Goal: Find specific page/section: Locate a particular part of the current website

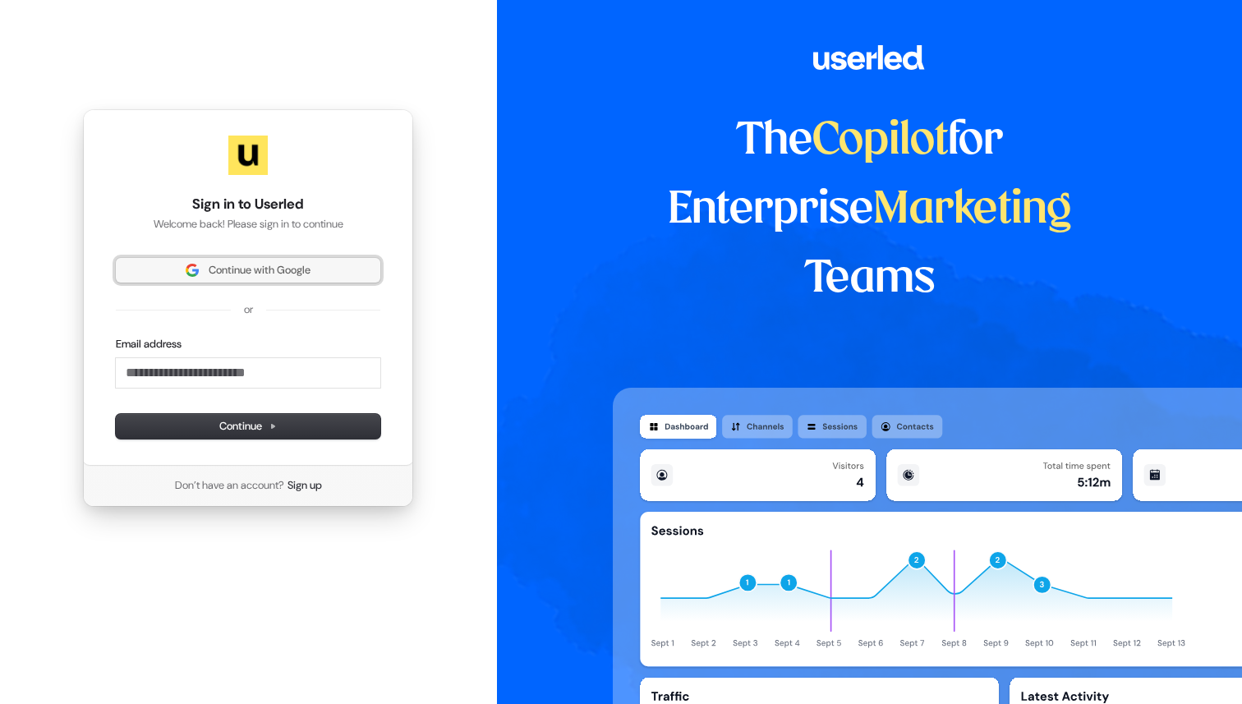
click at [294, 281] on button "Continue with Google" at bounding box center [248, 270] width 264 height 25
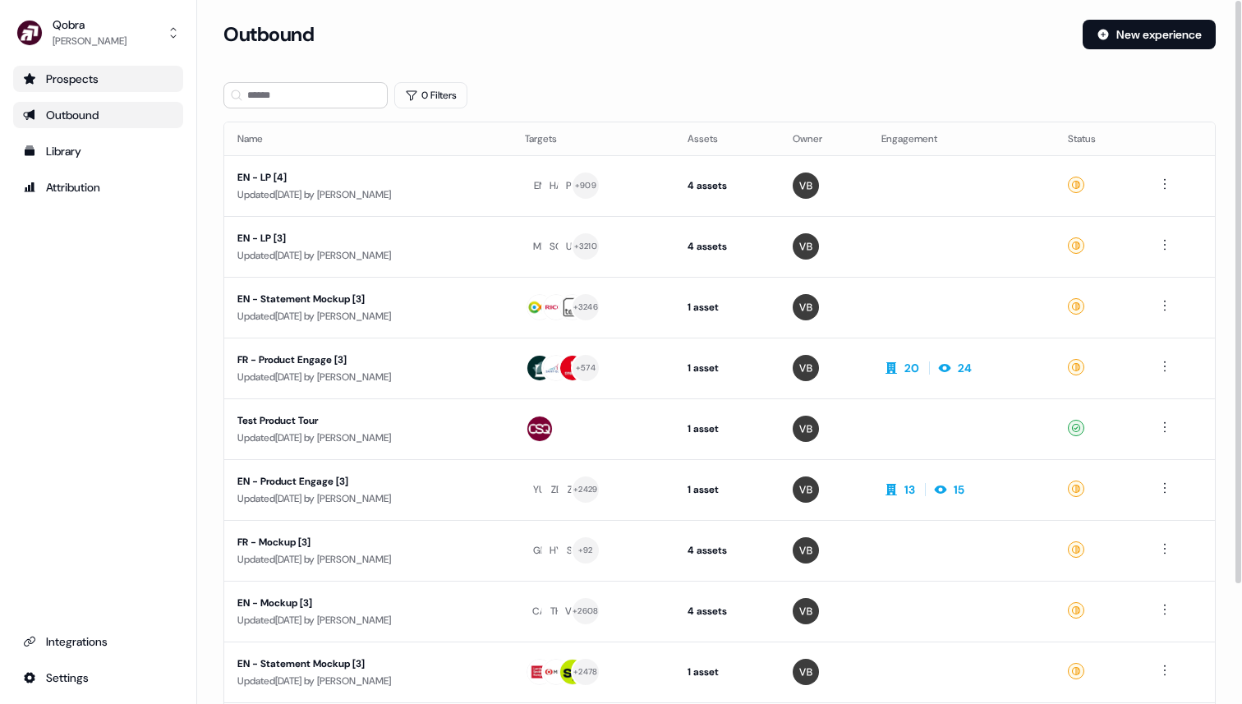
click at [107, 79] on div "Prospects" at bounding box center [98, 79] width 150 height 16
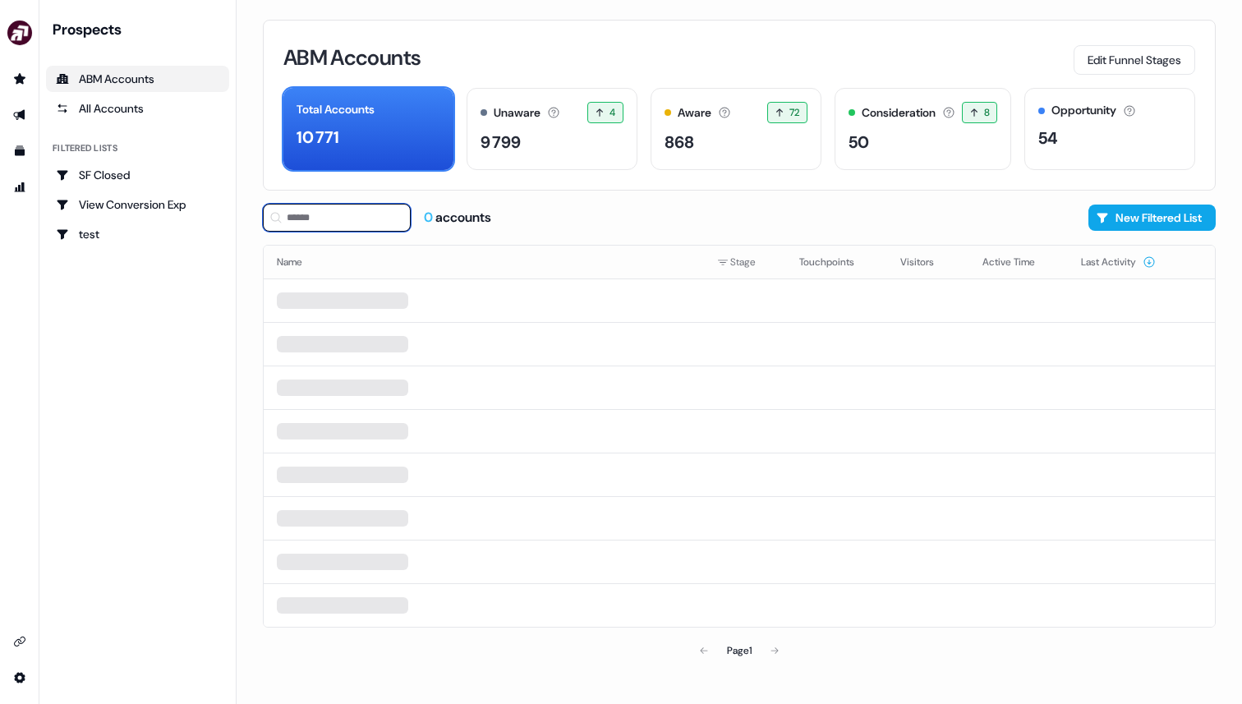
click at [356, 211] on input at bounding box center [337, 218] width 148 height 28
type input "*********"
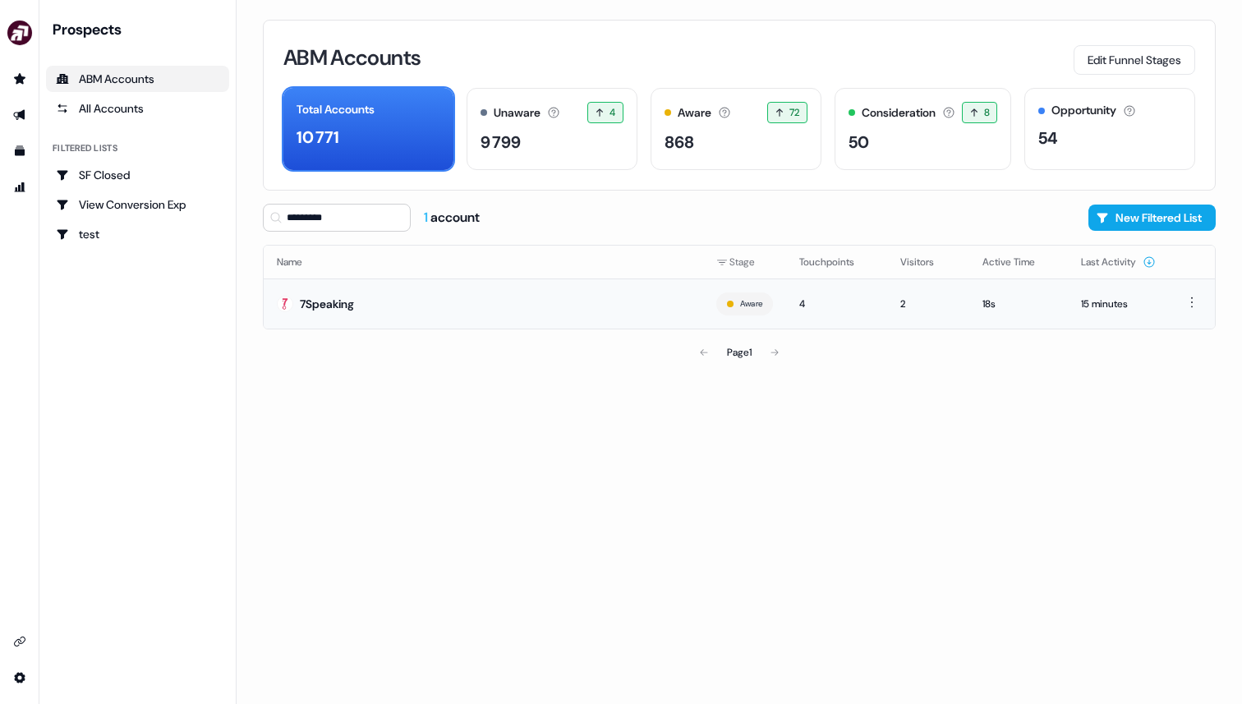
click at [354, 301] on div "7Speaking" at bounding box center [327, 304] width 54 height 16
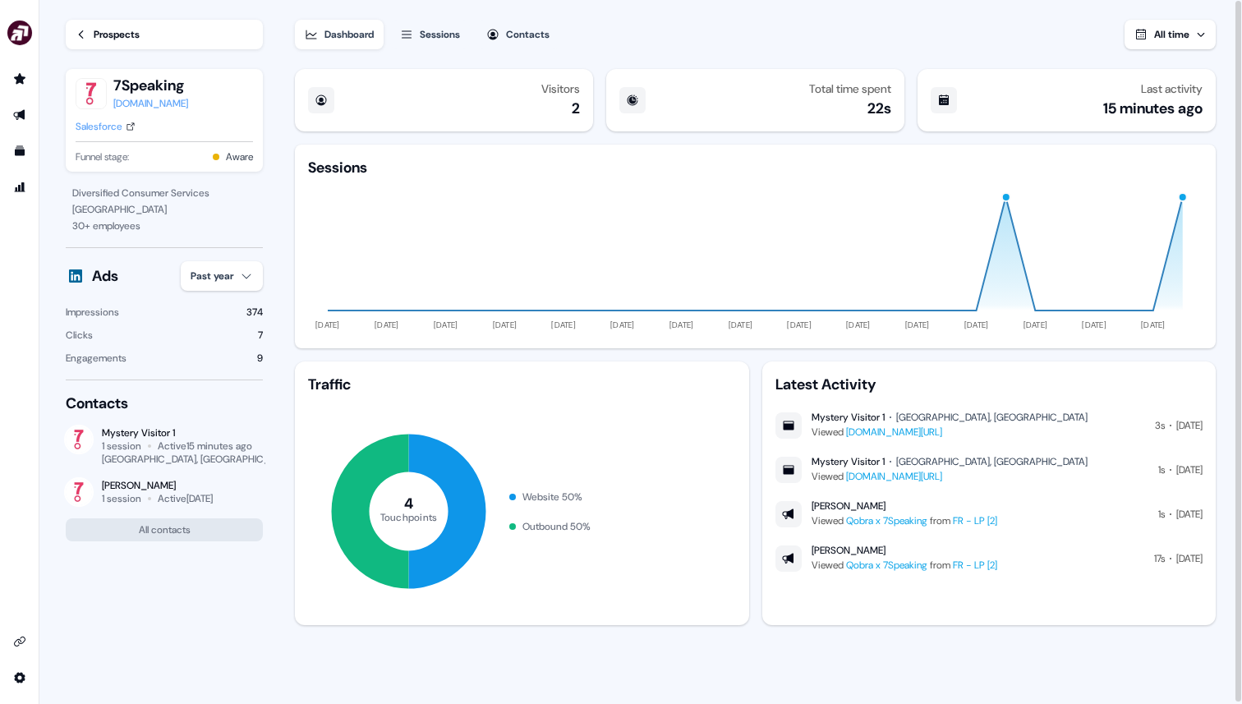
click at [164, 440] on div "Active 15 minutes ago" at bounding box center [205, 445] width 94 height 13
click at [212, 292] on div "Ads Past year Impressions 374 Clicks 7 Engagements 9" at bounding box center [164, 313] width 197 height 105
click at [212, 278] on html "For the best experience switch devices to a bigger screen. Go to [DOMAIN_NAME] …" at bounding box center [621, 352] width 1242 height 704
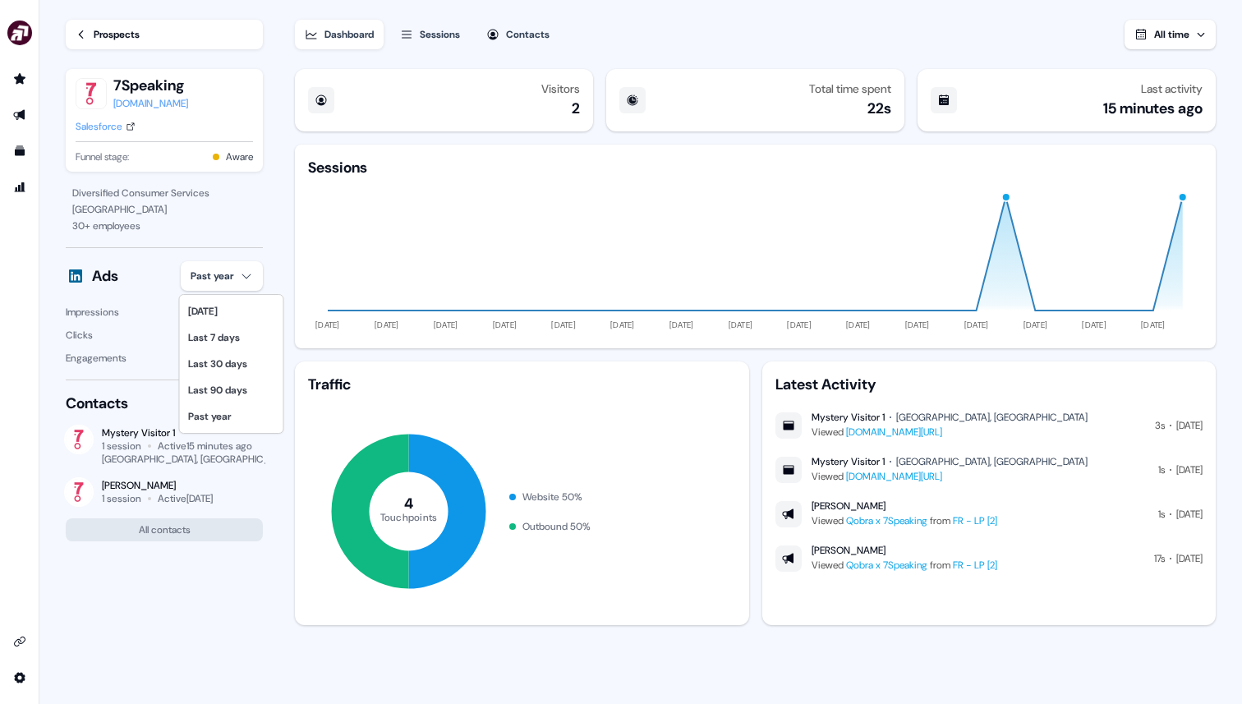
click at [212, 278] on html "For the best experience switch devices to a bigger screen. Go to [DOMAIN_NAME] …" at bounding box center [621, 352] width 1242 height 704
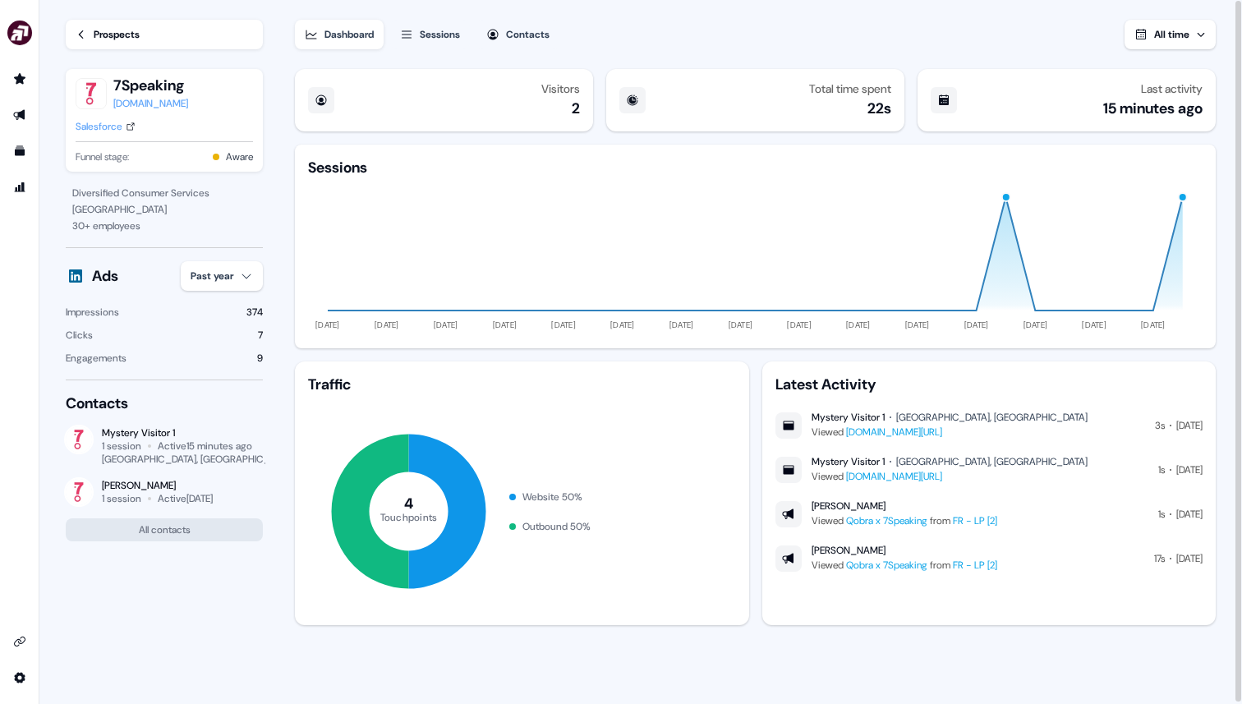
click at [427, 39] on div "Sessions" at bounding box center [440, 34] width 40 height 16
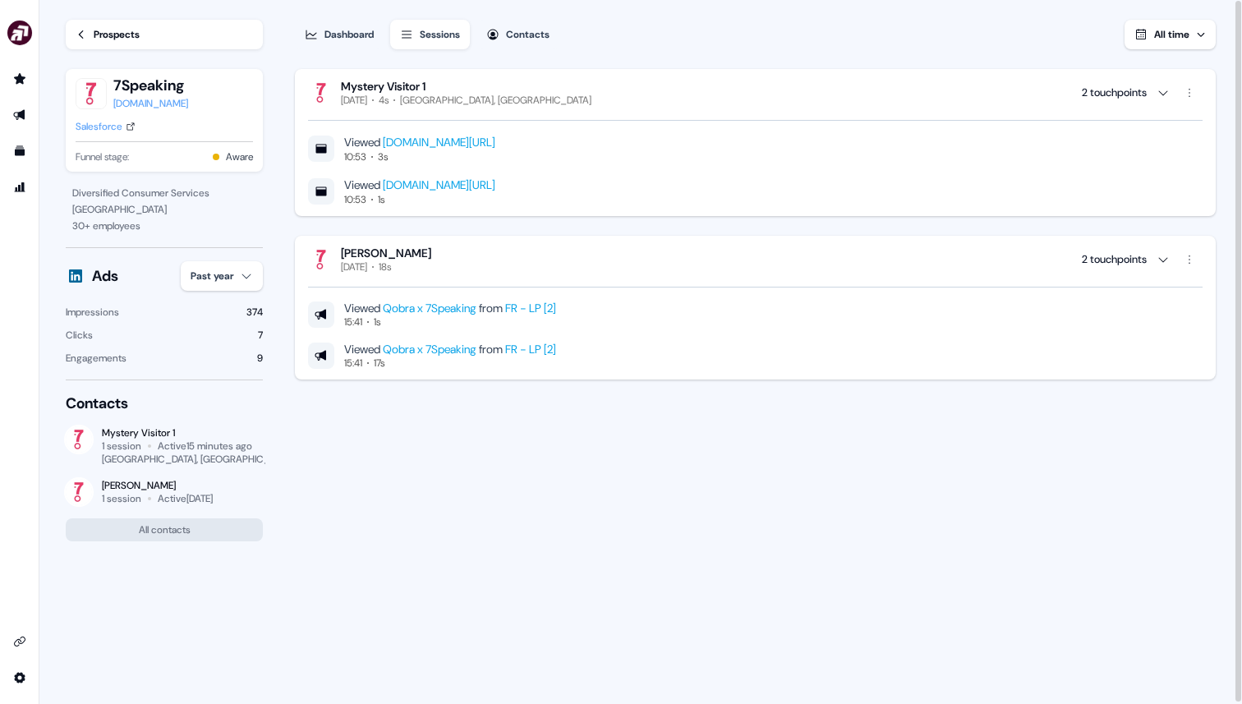
click at [1110, 90] on div "2 touchpoints" at bounding box center [1114, 93] width 65 height 16
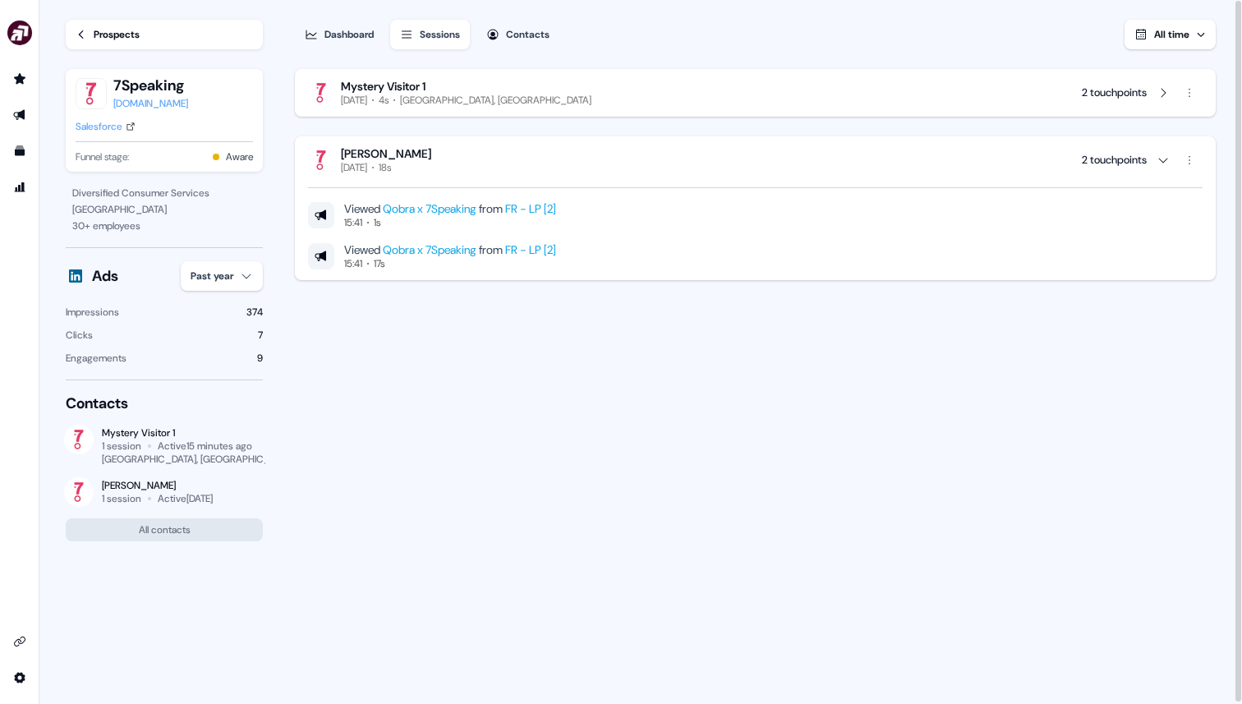
click at [1110, 90] on div "2 touchpoints" at bounding box center [1114, 93] width 65 height 16
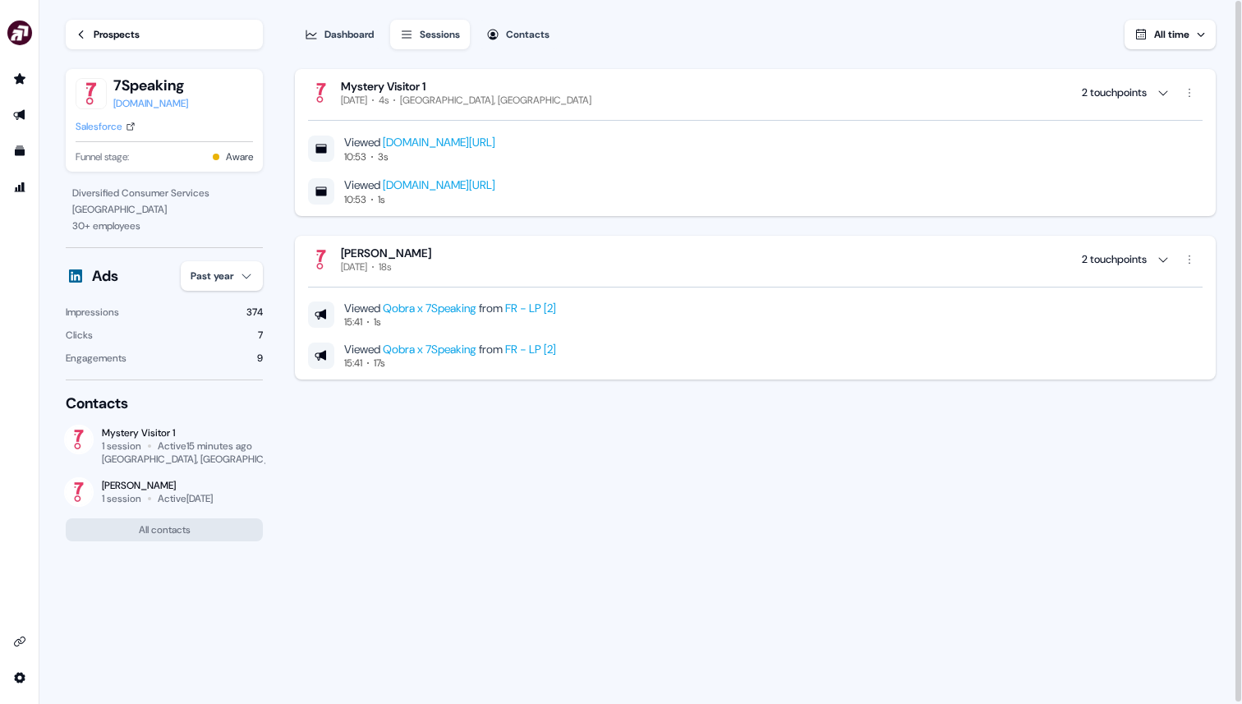
click at [603, 477] on div "Mystery Visitor 1 [DATE] 4s [GEOGRAPHIC_DATA], [GEOGRAPHIC_DATA] 2 touchpoints …" at bounding box center [755, 383] width 926 height 643
